Goal: Task Accomplishment & Management: Use online tool/utility

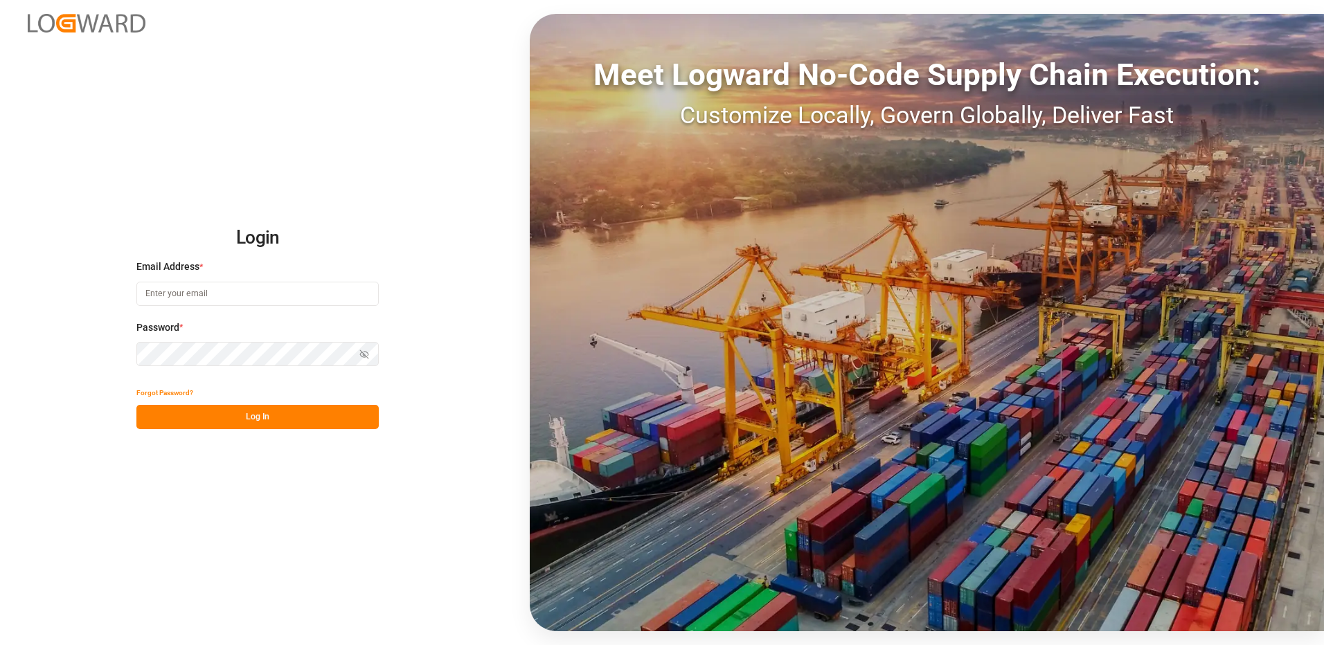
type input "[EMAIL_ADDRESS][DOMAIN_NAME]"
click at [239, 419] on button "Log In" at bounding box center [257, 417] width 242 height 24
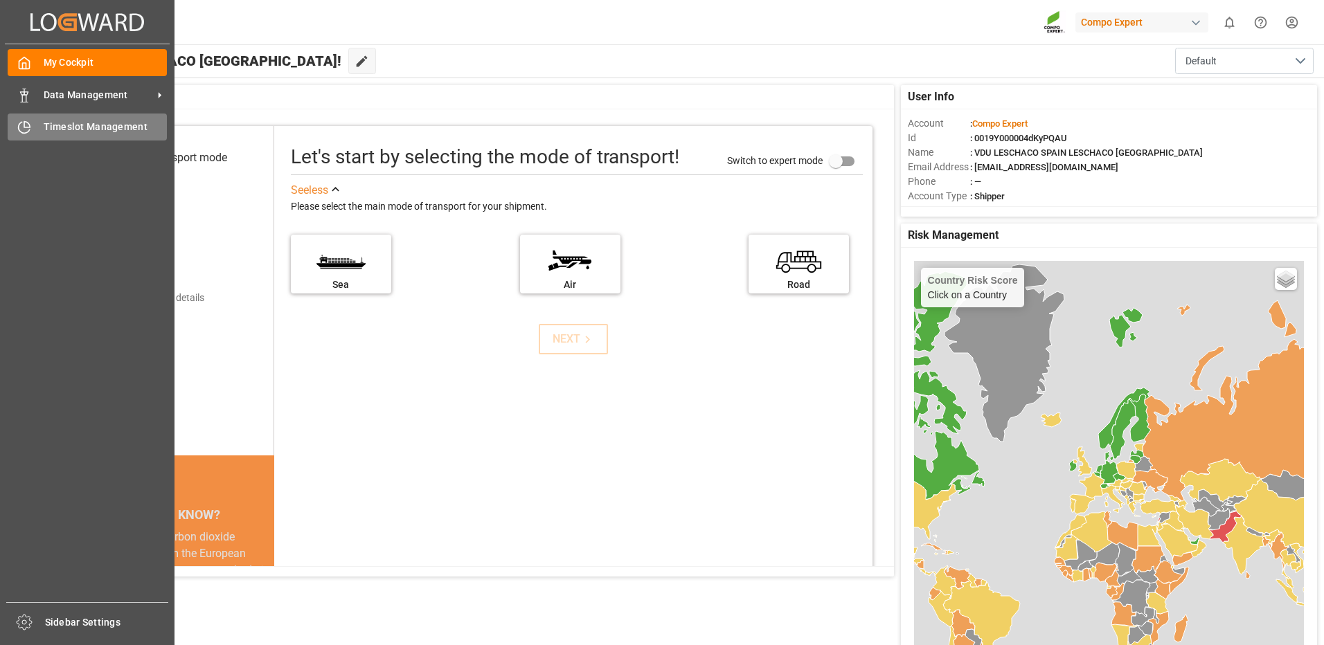
click at [114, 127] on span "Timeslot Management" at bounding box center [106, 127] width 124 height 15
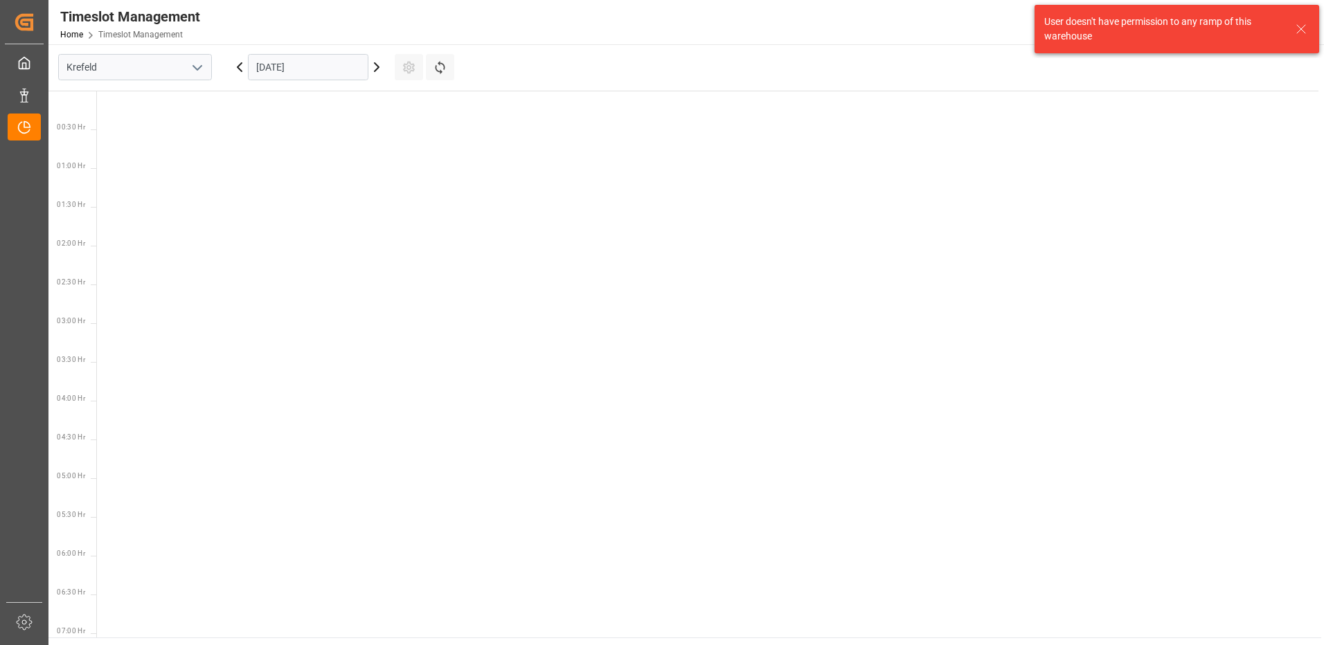
scroll to position [1106, 0]
click at [184, 65] on input "Krefeld" at bounding box center [135, 67] width 154 height 26
click at [200, 64] on icon "open menu" at bounding box center [197, 68] width 17 height 17
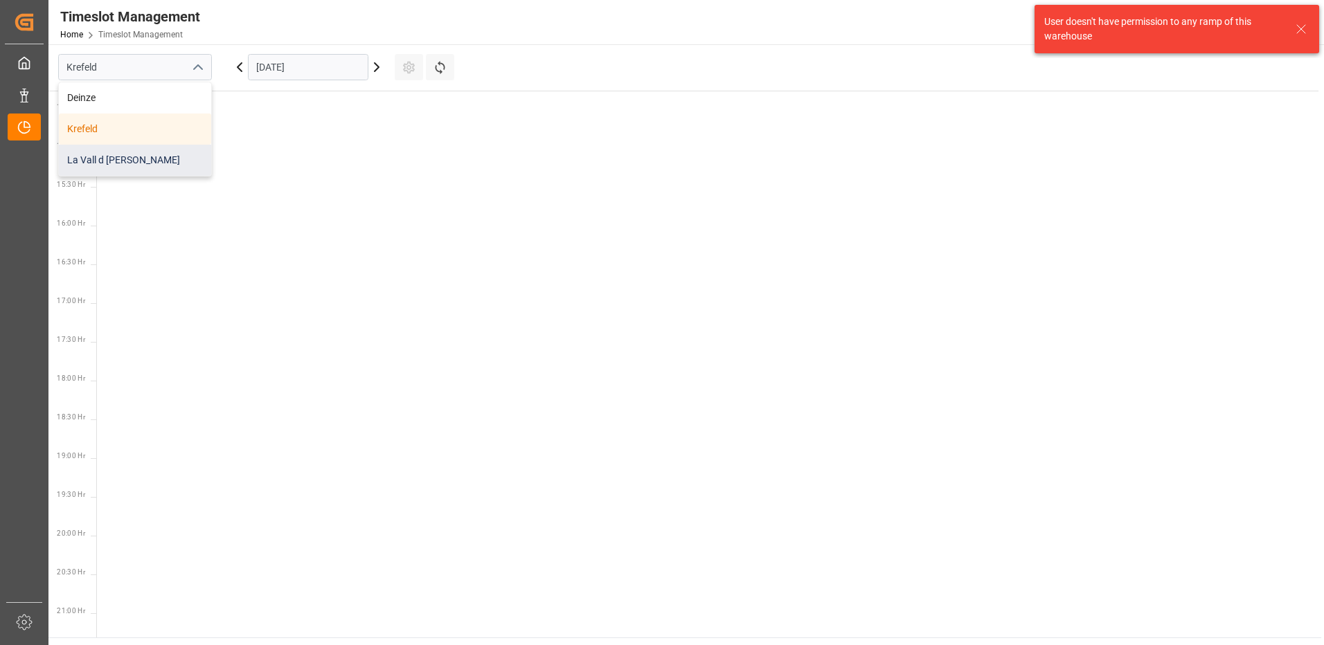
click at [125, 156] on div "La Vall d [PERSON_NAME]" at bounding box center [135, 160] width 152 height 31
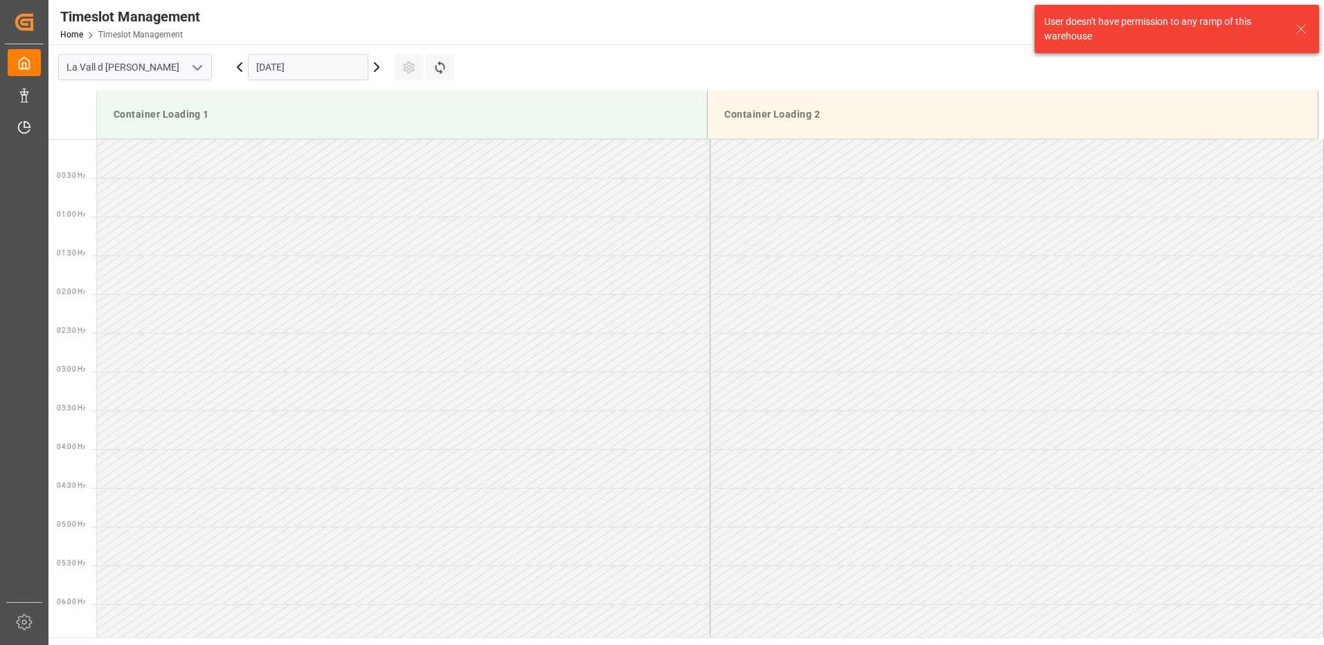
scroll to position [1154, 0]
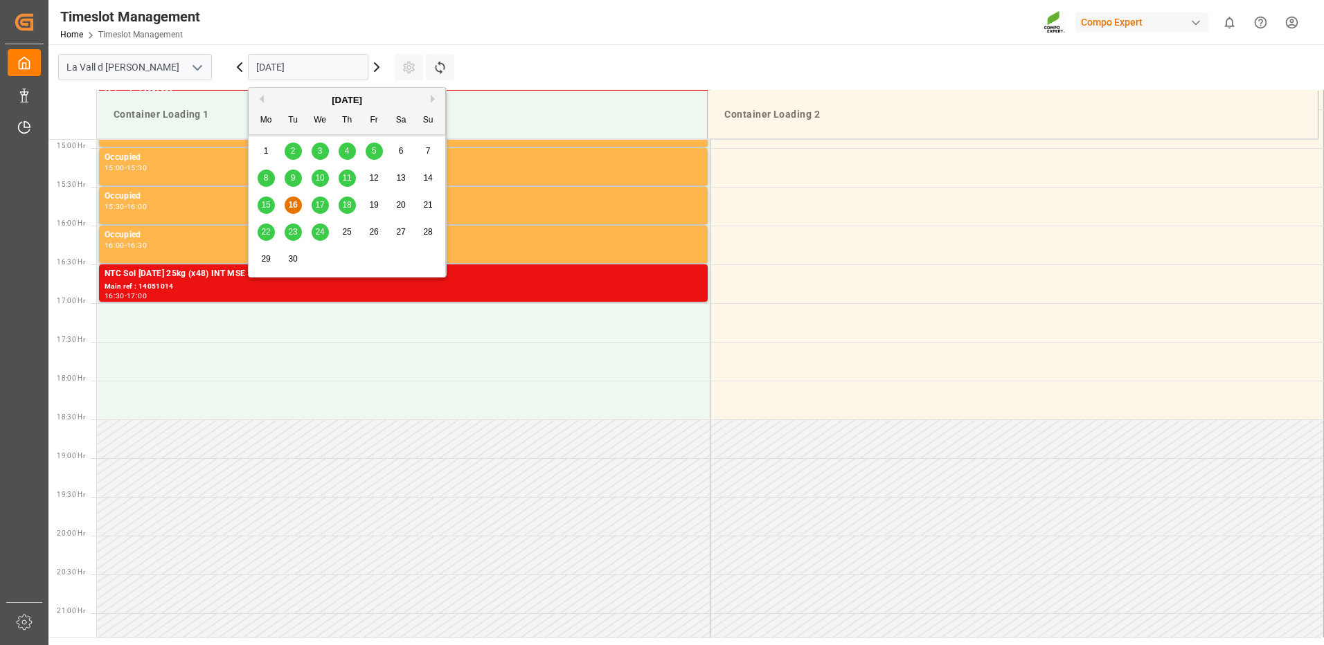
click at [360, 61] on input "[DATE]" at bounding box center [308, 67] width 120 height 26
click at [317, 234] on span "24" at bounding box center [319, 232] width 9 height 10
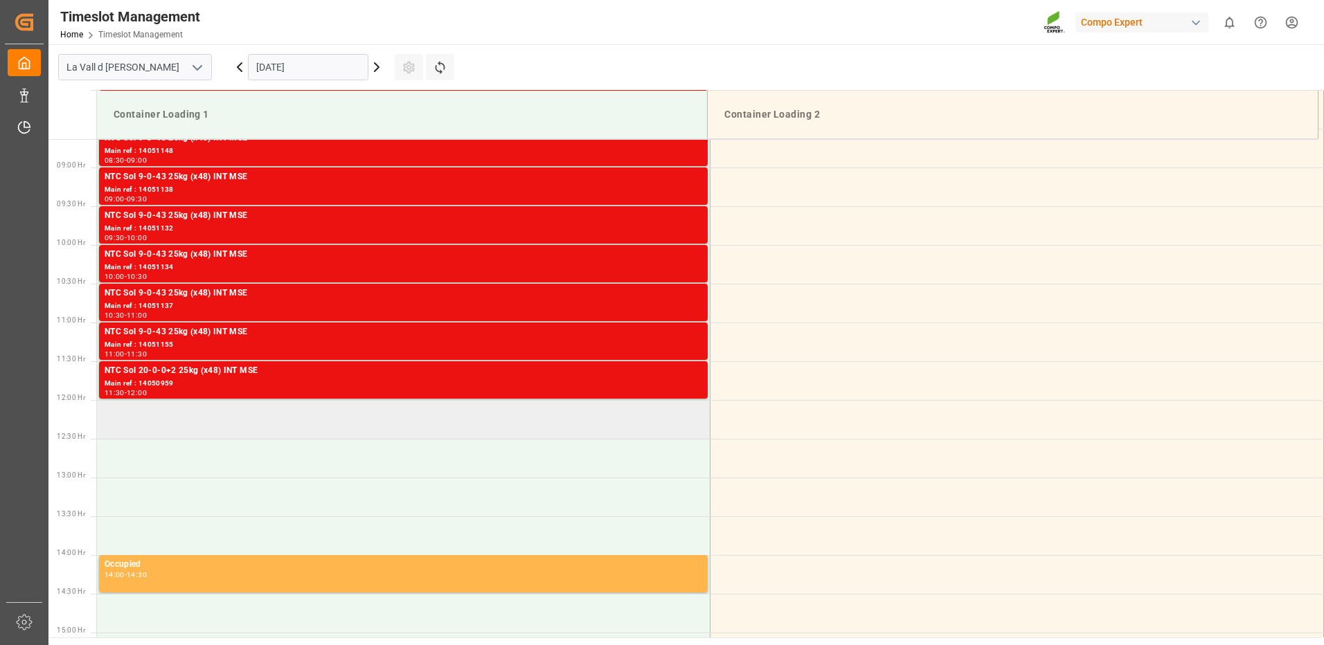
scroll to position [393, 0]
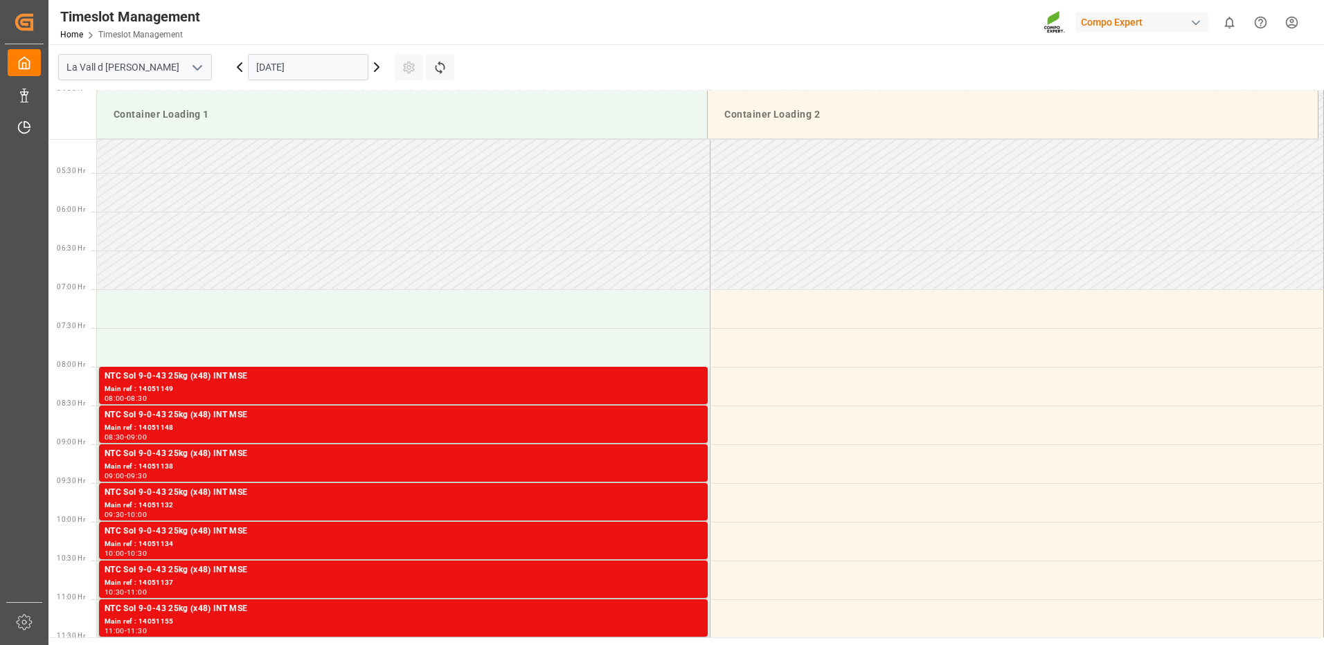
click at [236, 65] on icon at bounding box center [239, 67] width 17 height 17
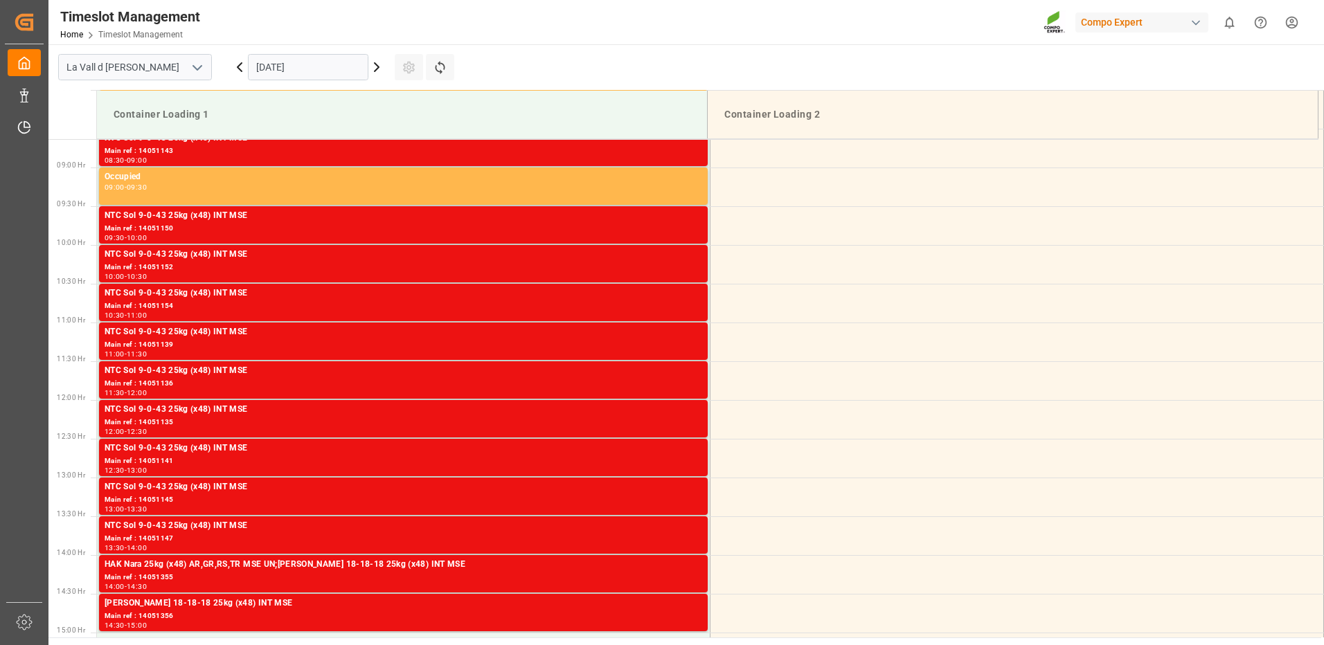
scroll to position [254, 0]
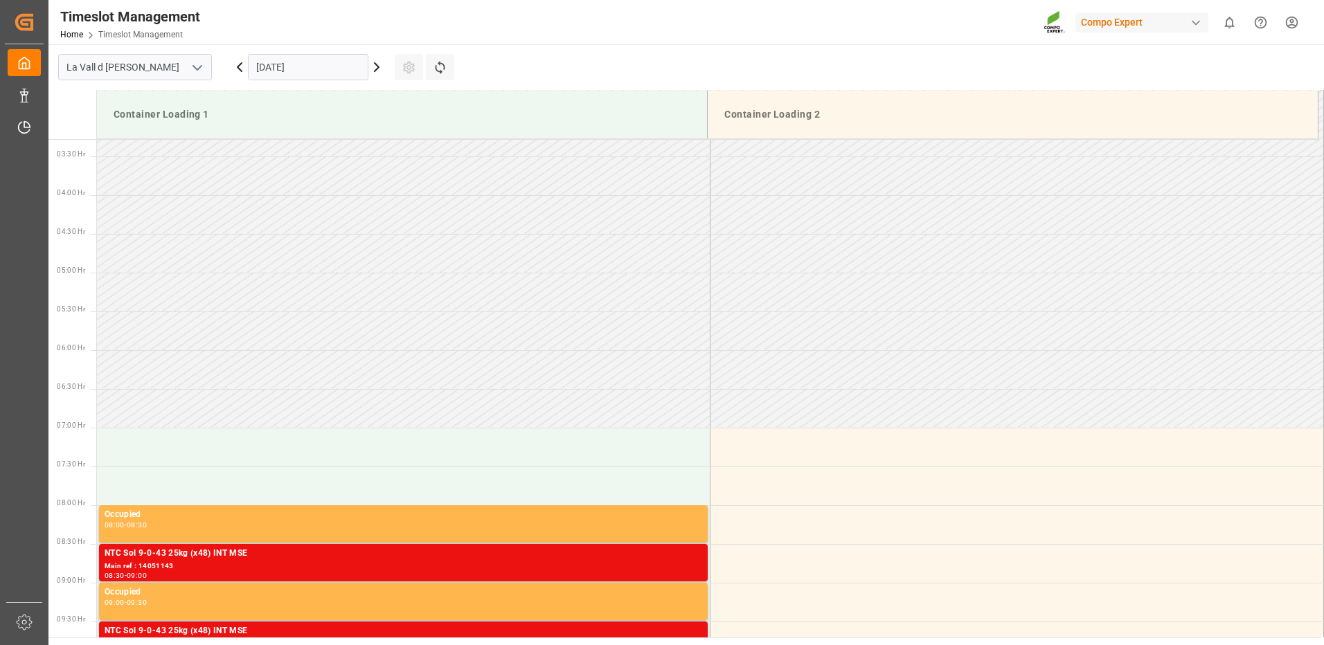
click at [238, 64] on icon at bounding box center [239, 67] width 17 height 17
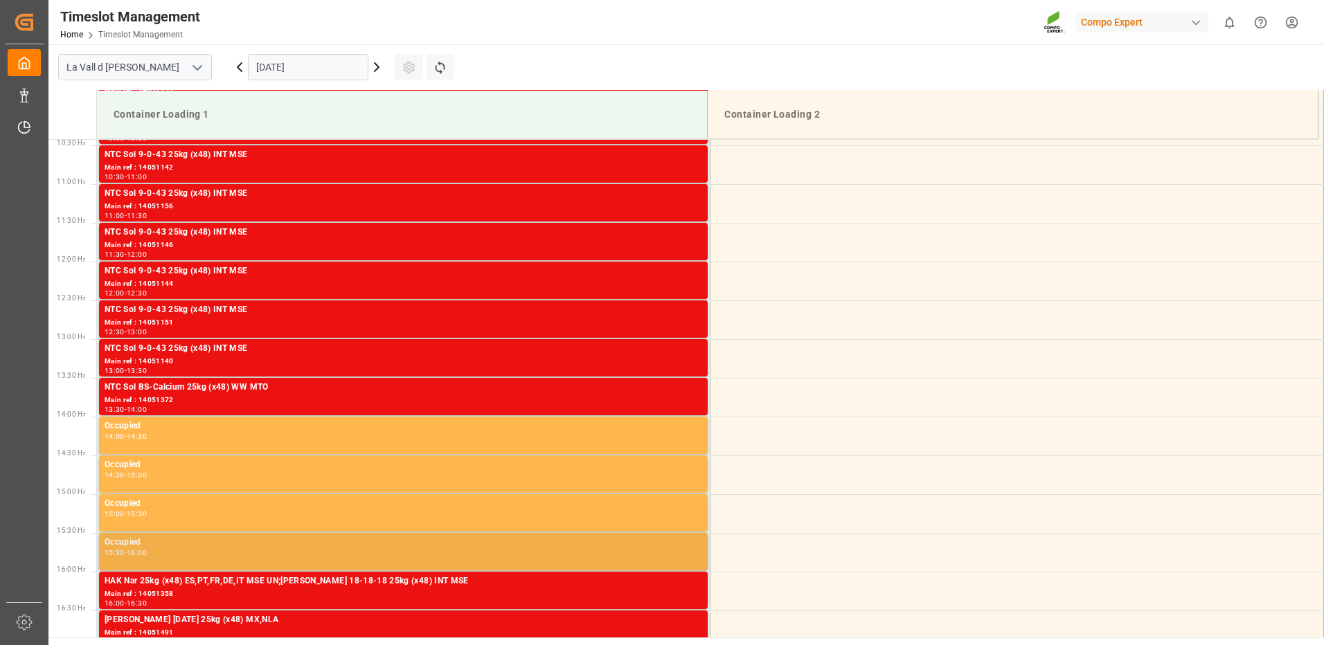
scroll to position [877, 0]
